Goal: Use online tool/utility: Utilize a website feature to perform a specific function

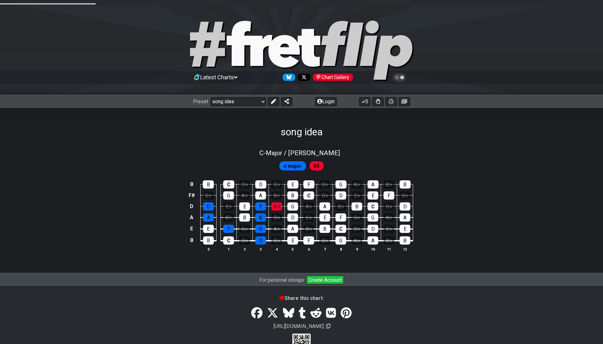
select select "/022FF6TMH"
click at [274, 99] on icon at bounding box center [273, 101] width 5 height 5
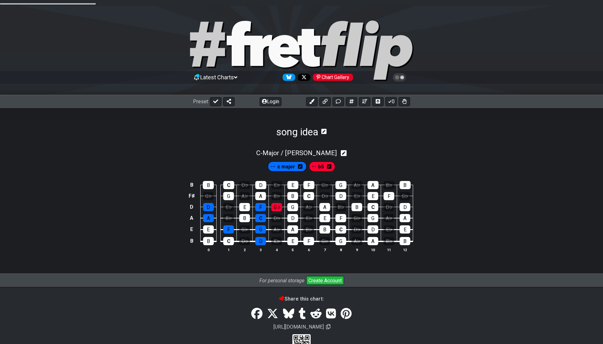
click at [341, 150] on icon at bounding box center [344, 153] width 6 height 6
select select "C"
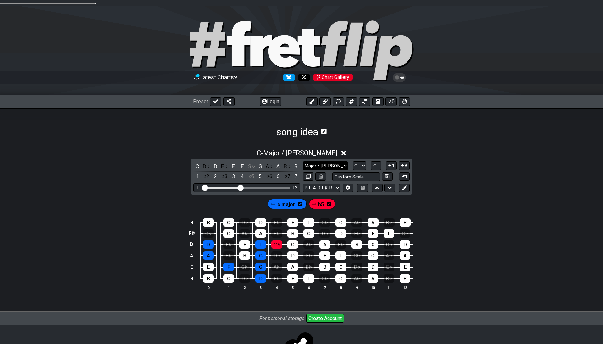
click at [303, 161] on select "Major / [PERSON_NAME] to edit Minor Pentatonic Major Pentatonic Minor Blues Maj…" at bounding box center [325, 165] width 45 height 8
click option "Major Pentatonic" at bounding box center [0, 0] width 0 height 0
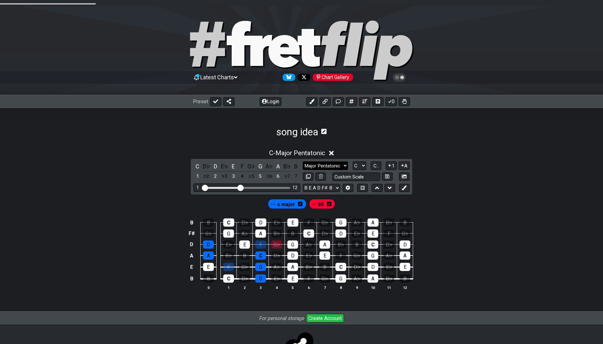
click at [303, 161] on select "Major / [PERSON_NAME] to edit Minor Pentatonic Major Pentatonic Minor Blues Maj…" at bounding box center [325, 165] width 45 height 8
click option "Minor Pentatonic" at bounding box center [0, 0] width 0 height 0
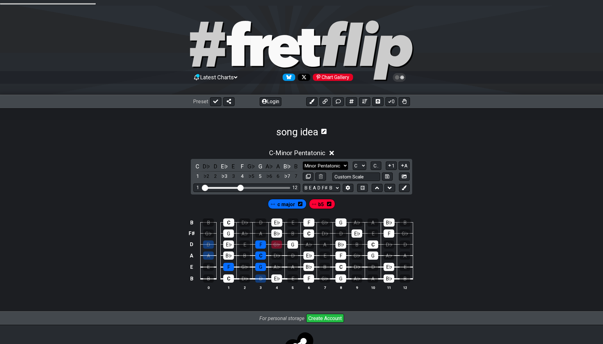
click at [303, 161] on select "Major / [PERSON_NAME] to edit Minor Pentatonic Major Pentatonic Minor Blues Maj…" at bounding box center [325, 165] width 45 height 8
select select "Major Pentatonic"
click option "Major Pentatonic" at bounding box center [0, 0] width 0 height 0
